Goal: Task Accomplishment & Management: Manage account settings

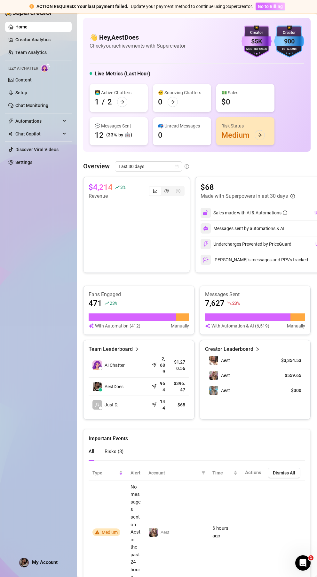
click at [268, 8] on span "Go to Billing" at bounding box center [269, 6] width 25 height 5
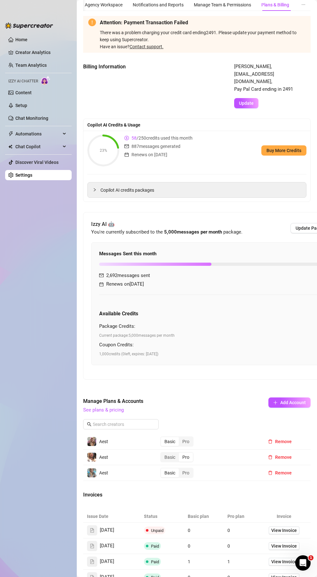
scroll to position [32, 0]
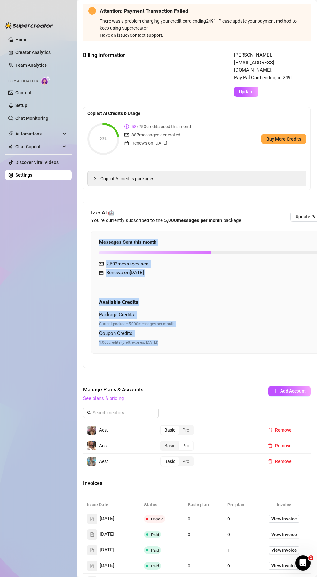
drag, startPoint x: 97, startPoint y: 335, endPoint x: 178, endPoint y: 344, distance: 81.7
click at [178, 344] on div "Messages Sent this month 2,692 / 6,000 44.87 % 2,692 messages sent Renews on [D…" at bounding box center [232, 292] width 283 height 122
click at [178, 344] on div "1,000 credits ( 0 left, expires: [DATE] )" at bounding box center [232, 343] width 267 height 6
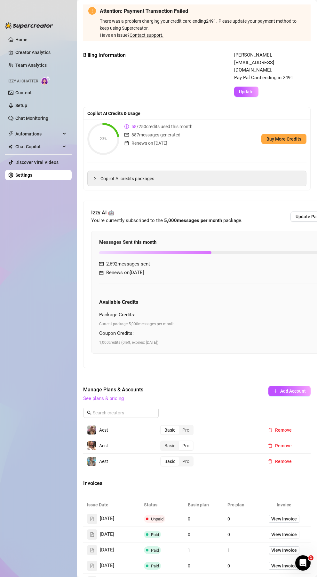
click at [108, 318] on div "Package Credits:" at bounding box center [117, 315] width 36 height 8
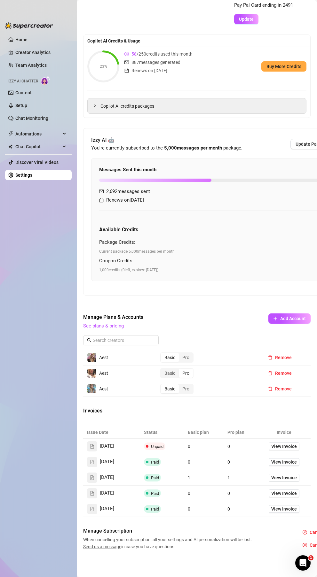
scroll to position [115, 0]
click at [145, 439] on td "Unpaid" at bounding box center [162, 447] width 44 height 16
